Goal: Check status: Check status

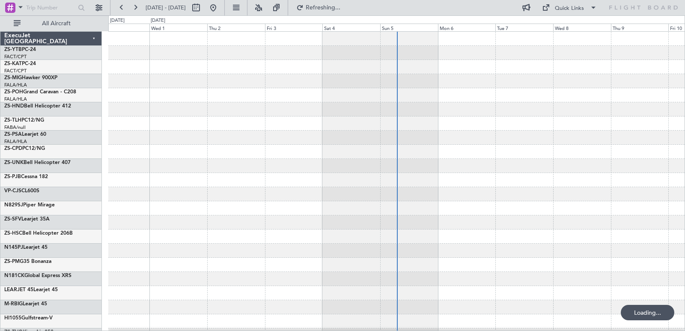
click at [53, 16] on div "All Aircraft" at bounding box center [55, 23] width 110 height 16
click at [57, 22] on span "All Aircraft" at bounding box center [56, 24] width 68 height 6
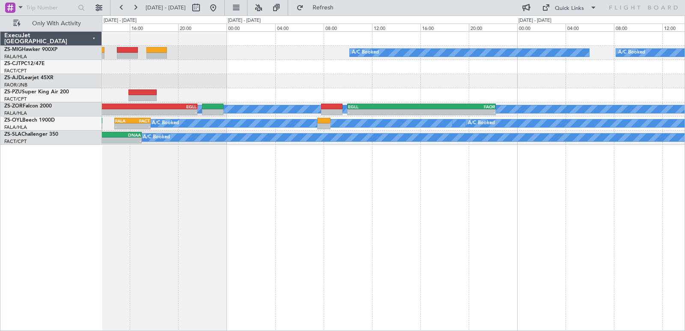
click at [306, 178] on div "A/C Booked A/C Booked A/C Booked A/C Booked A/C Booked A/C Booked - - FAOR 09:2…" at bounding box center [393, 181] width 583 height 300
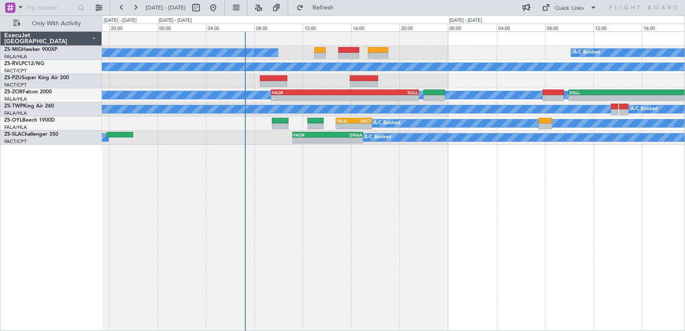
click at [478, 223] on div "A/C Booked A/C Booked A/C Booked A/C Booked A/C Booked A/C Booked A/C Booked - …" at bounding box center [393, 181] width 583 height 300
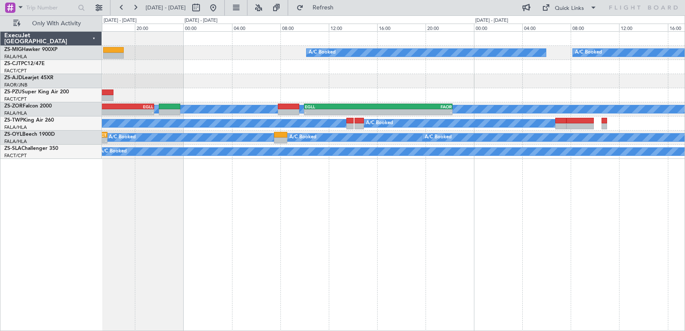
click at [321, 195] on div "A/C Booked A/C Booked A/C Booked A/C Booked A/C Booked A/C Booked - - FAOR 09:2…" at bounding box center [393, 181] width 583 height 300
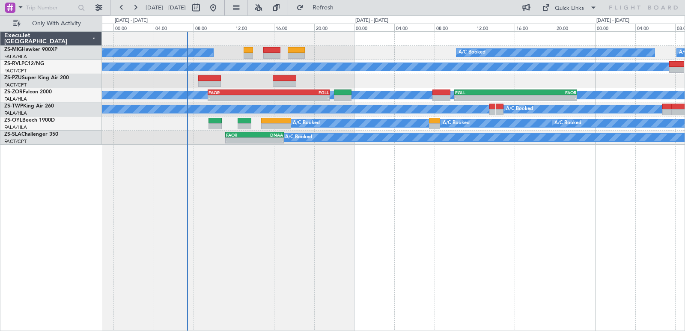
click at [368, 213] on div "A/C Booked A/C Booked A/C Booked A/C Booked A/C Booked A/C Booked A/C Booked A/…" at bounding box center [393, 181] width 583 height 300
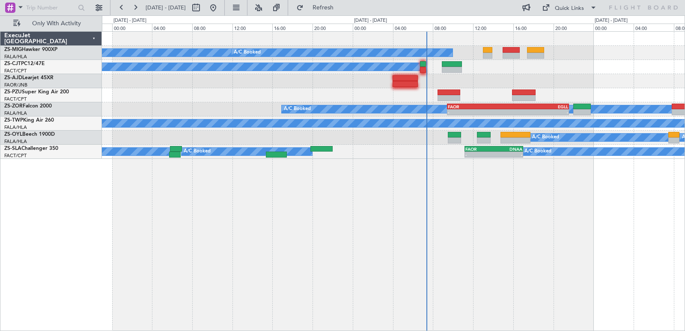
click at [498, 204] on div "A/C Booked A/C Booked A/C Booked A/C Booked A/C Booked - - FAOR 09:25 Z EGLL 21…" at bounding box center [393, 181] width 583 height 300
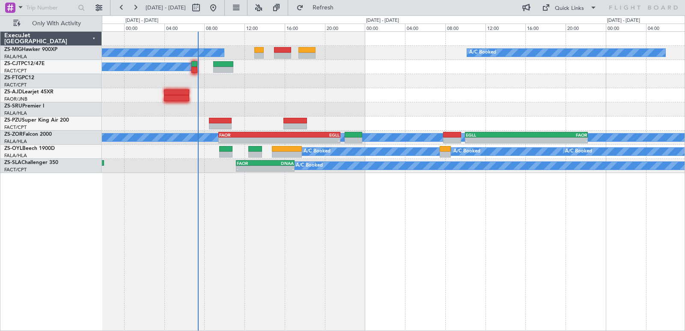
click at [341, 179] on div "A/C Booked A/C Booked A/C Booked A/C Booked A/C Booked A/C Booked A/C Booked - …" at bounding box center [393, 181] width 583 height 300
